Goal: Check status

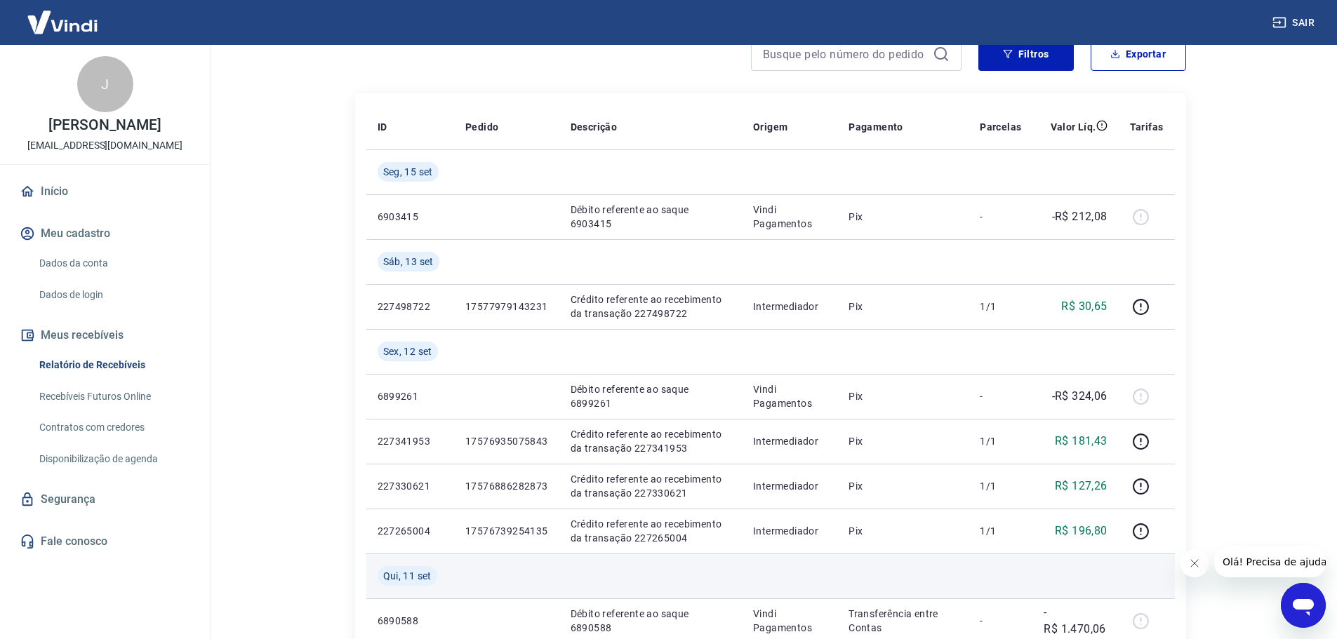
scroll to position [140, 0]
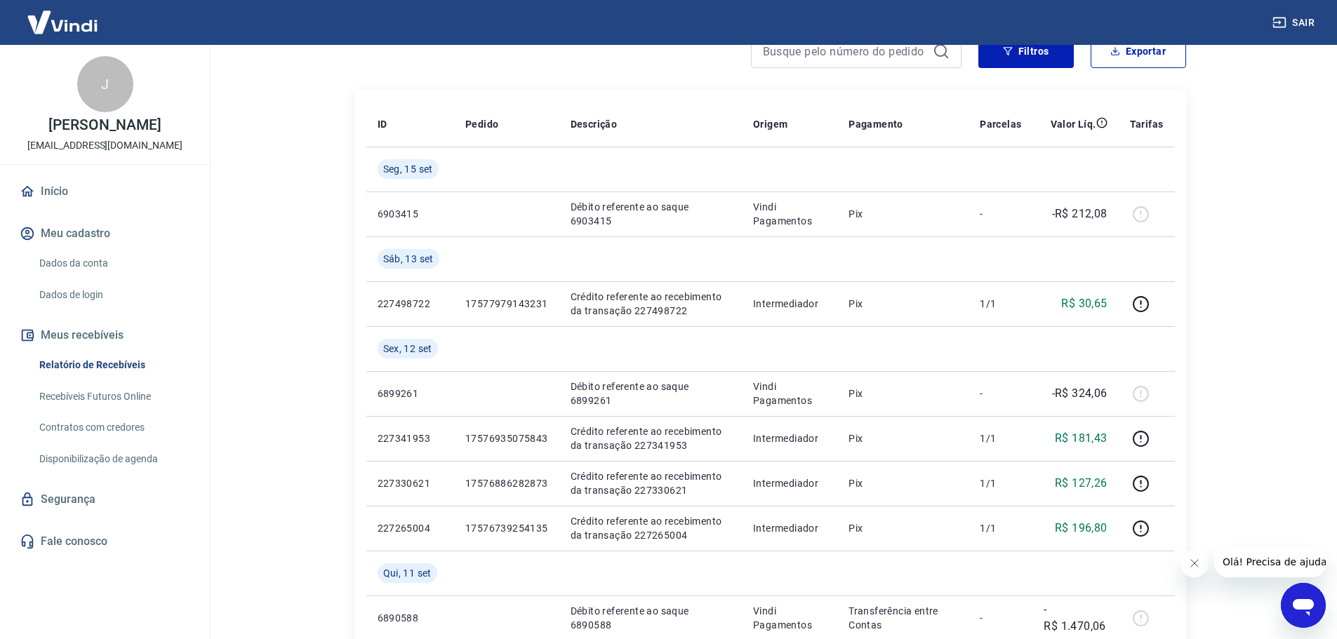
click at [1192, 561] on icon "Fechar mensagem da empresa" at bounding box center [1193, 563] width 11 height 11
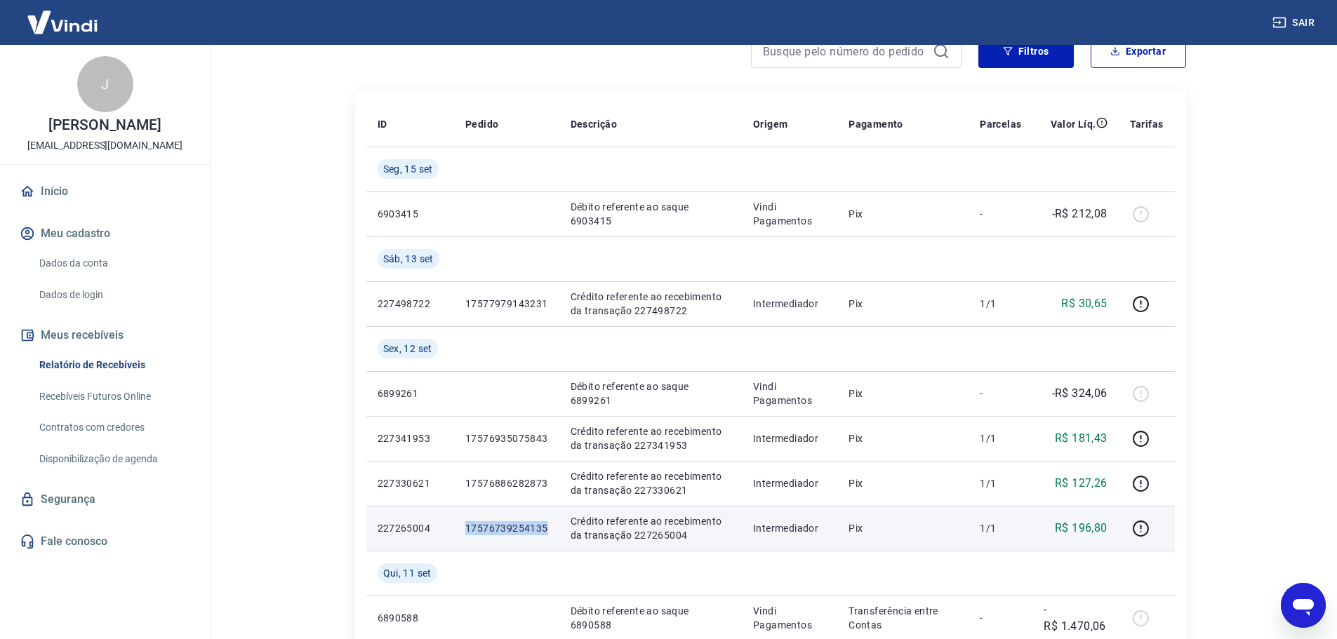
drag, startPoint x: 549, startPoint y: 528, endPoint x: 469, endPoint y: 528, distance: 80.0
click at [469, 528] on td "17576739254135" at bounding box center [506, 528] width 105 height 45
copy p "17576739254135"
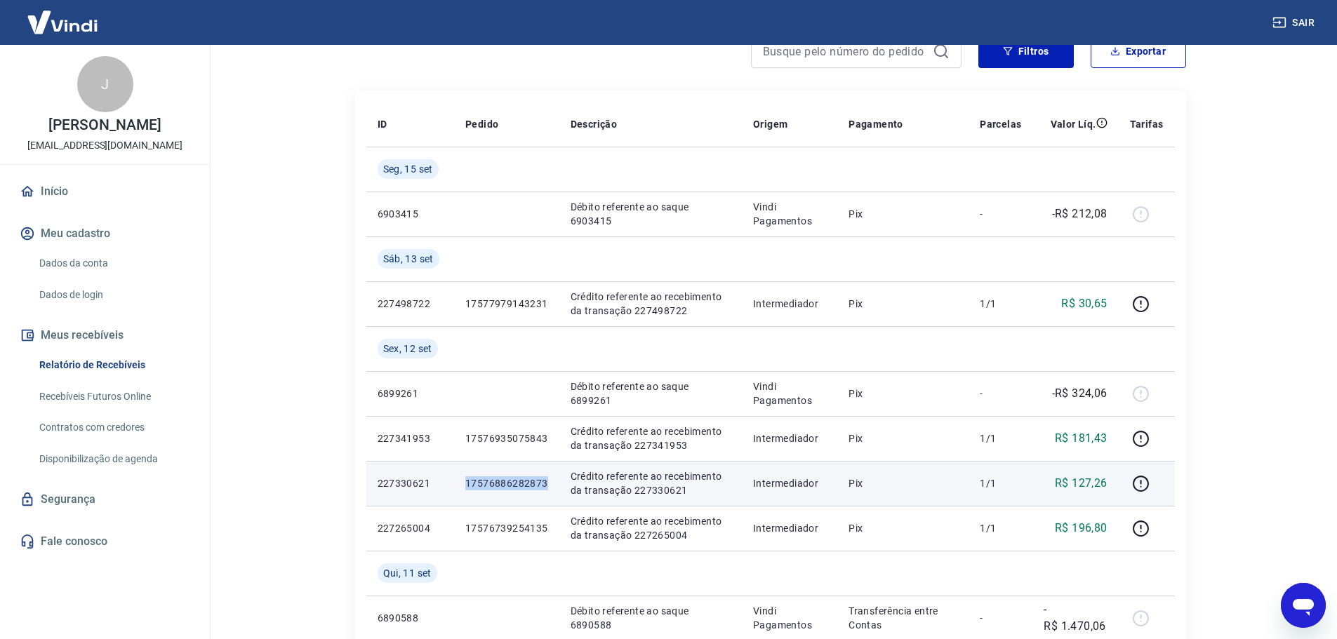
drag, startPoint x: 547, startPoint y: 485, endPoint x: 467, endPoint y: 482, distance: 80.8
click at [467, 482] on td "17576886282873" at bounding box center [506, 483] width 105 height 45
copy p "17576886282873"
